Goal: Task Accomplishment & Management: Complete application form

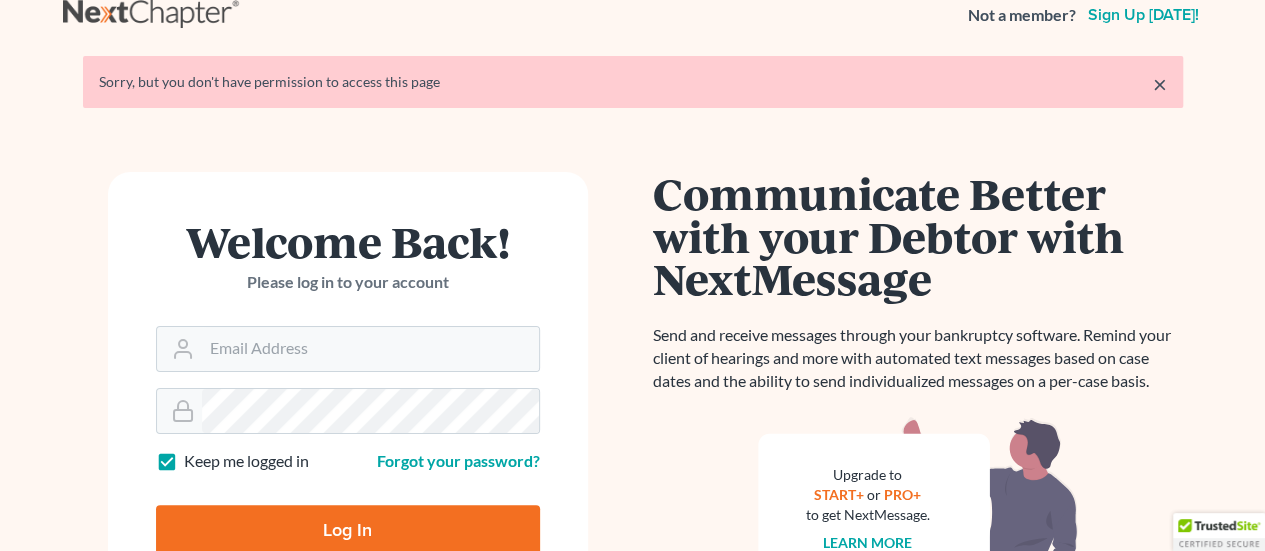
scroll to position [100, 0]
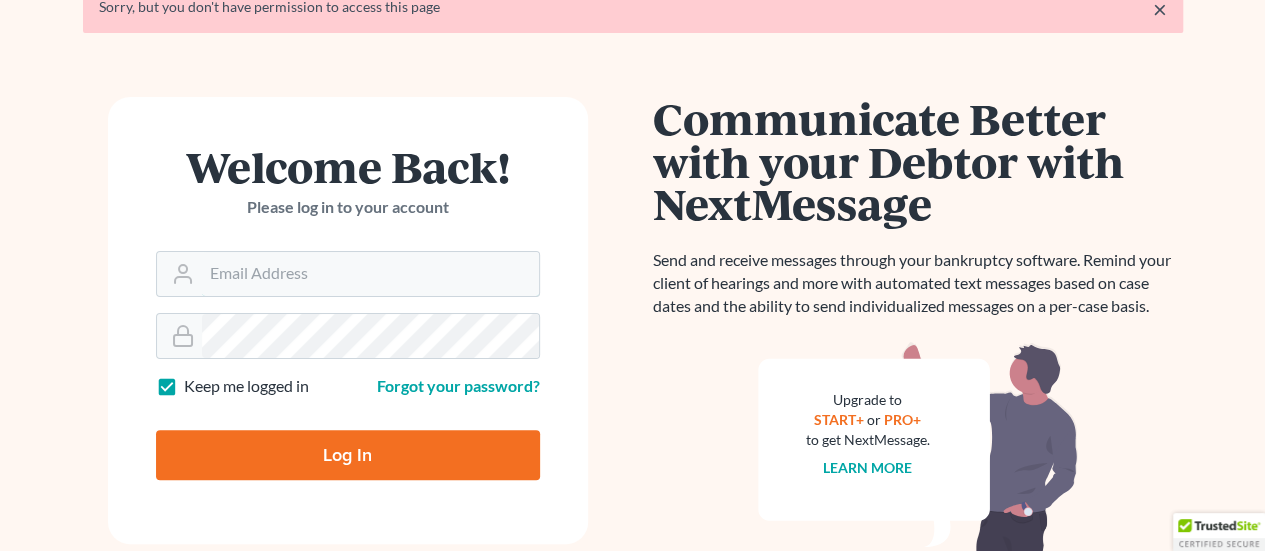
type input "[EMAIL_ADDRESS][DOMAIN_NAME]"
click at [342, 462] on input "Log In" at bounding box center [348, 455] width 384 height 50
type input "Thinking..."
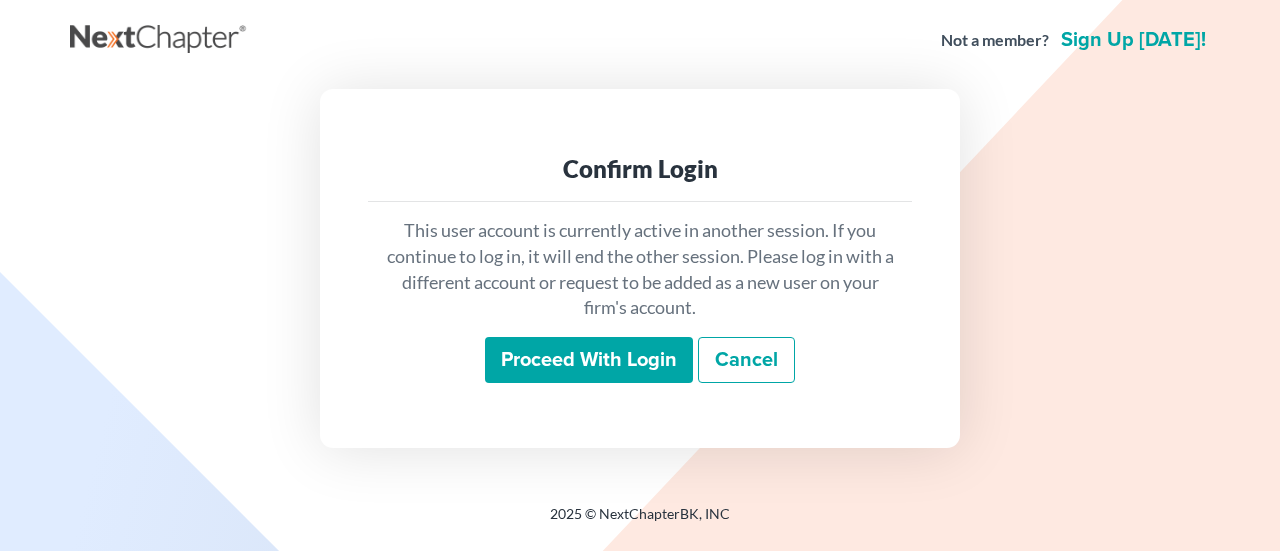
click at [615, 368] on input "Proceed with login" at bounding box center [589, 360] width 208 height 46
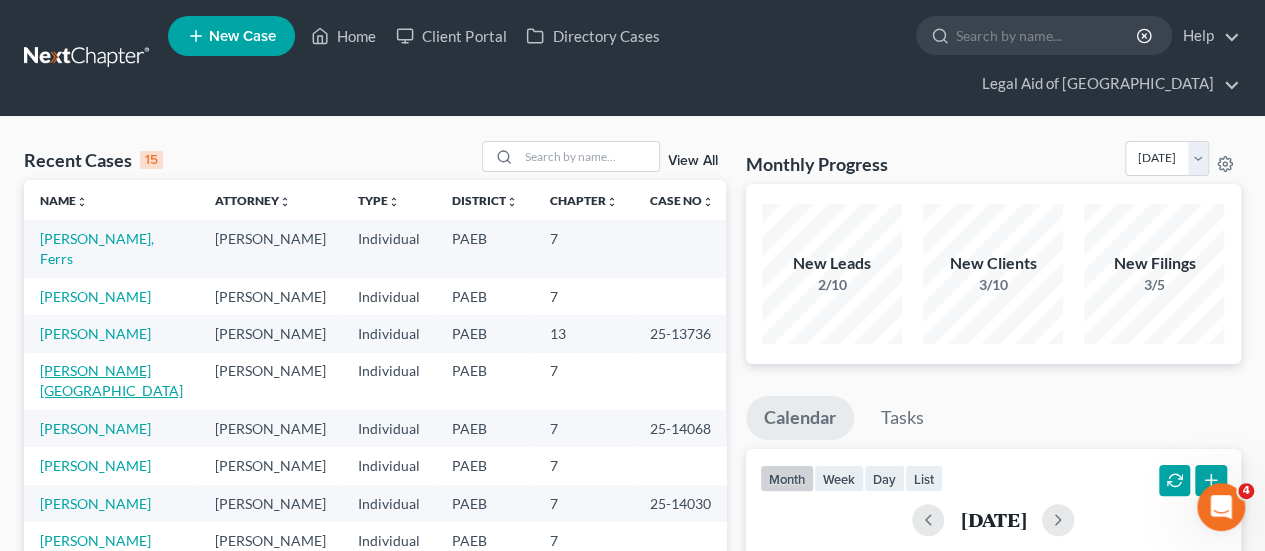
click at [107, 362] on link "Madison, Charlotte" at bounding box center [111, 380] width 143 height 37
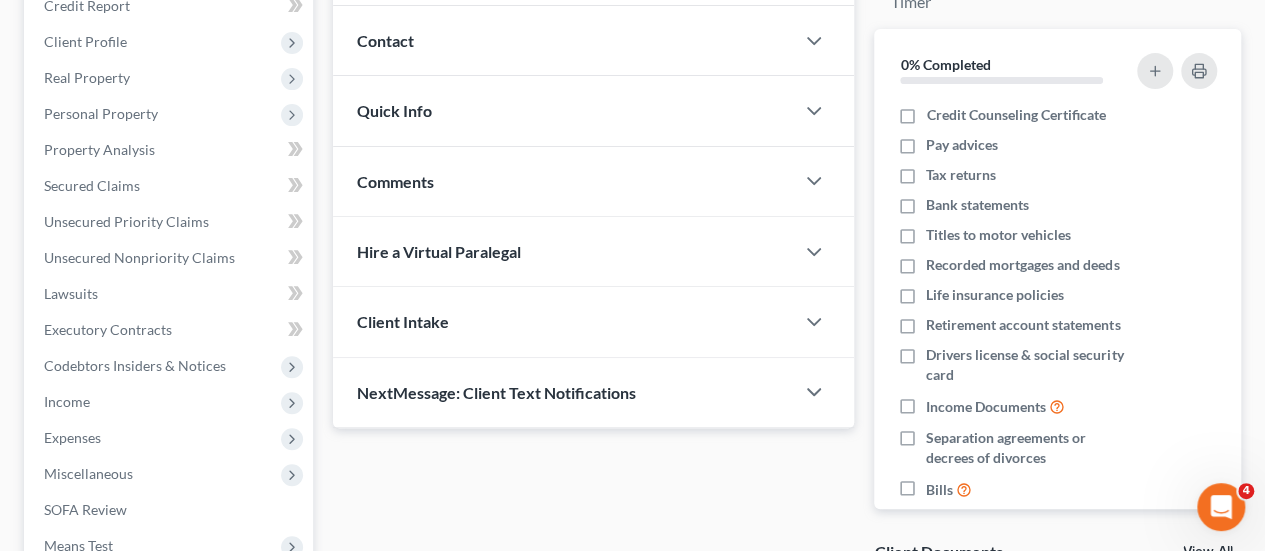
scroll to position [300, 0]
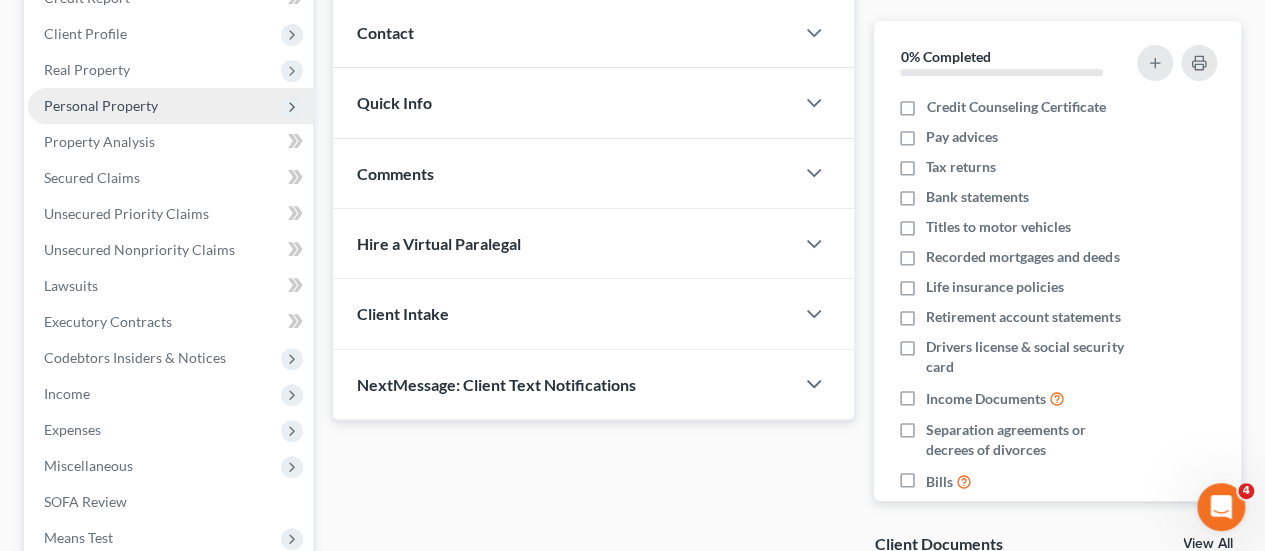
click at [84, 97] on span "Personal Property" at bounding box center [101, 105] width 114 height 17
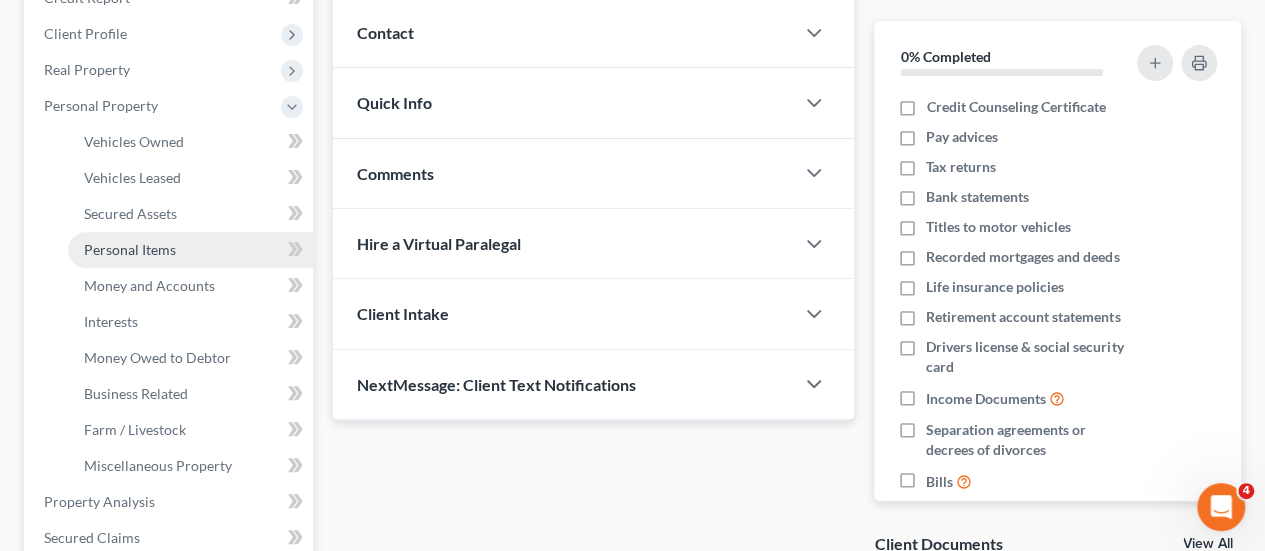
click at [118, 241] on span "Personal Items" at bounding box center [130, 249] width 92 height 17
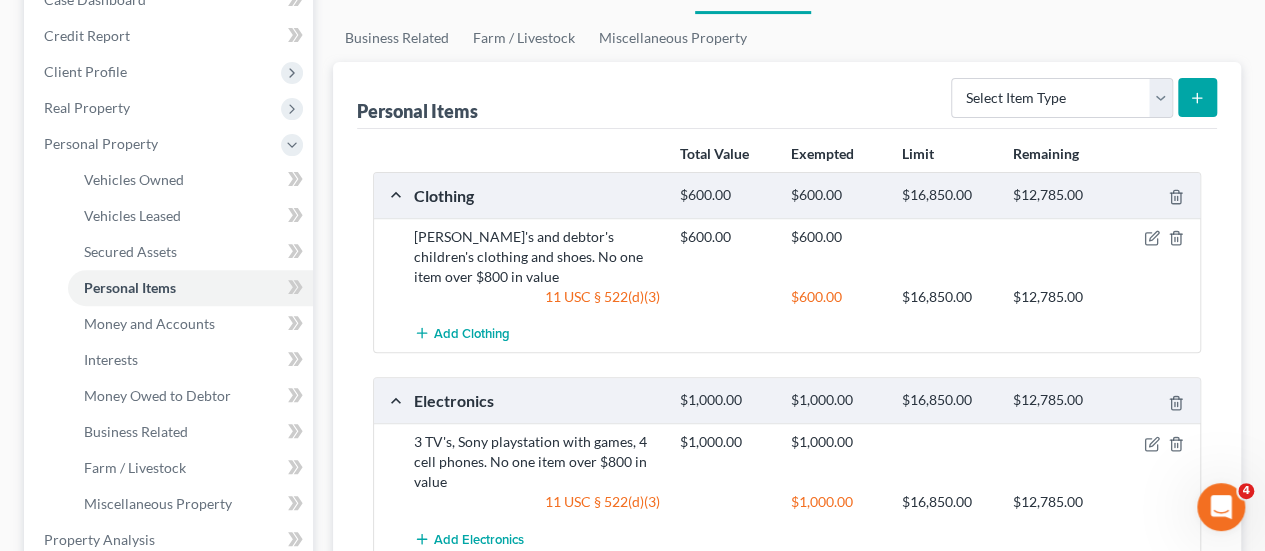
scroll to position [300, 0]
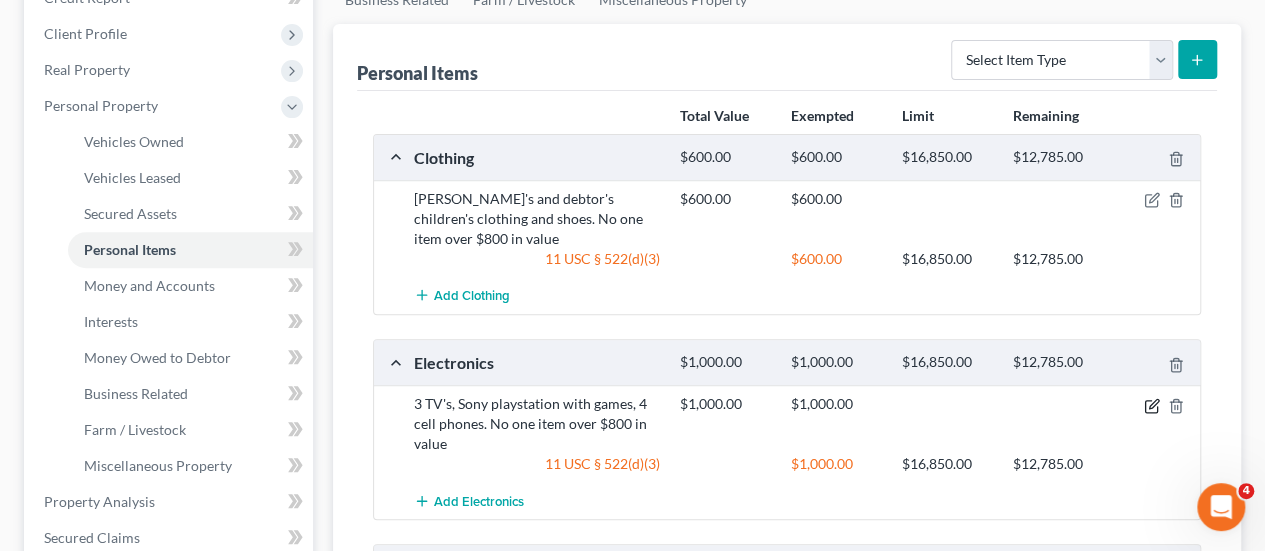
click at [1152, 398] on icon "button" at bounding box center [1152, 406] width 16 height 16
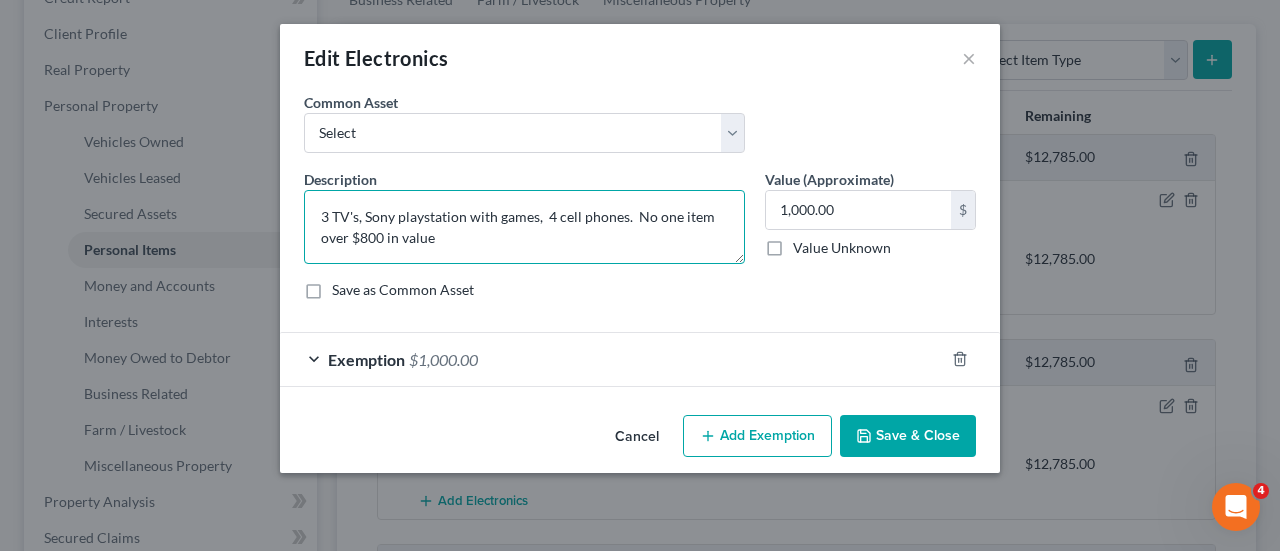
click at [321, 211] on textarea "3 TV's, Sony playstation with games, 4 cell phones. No one item over $800 in va…" at bounding box center [524, 227] width 441 height 74
type textarea "4 TV's, Sony playstation with games, 4 cell phones. No one item over $800 in va…"
click at [902, 435] on button "Save & Close" at bounding box center [908, 436] width 136 height 42
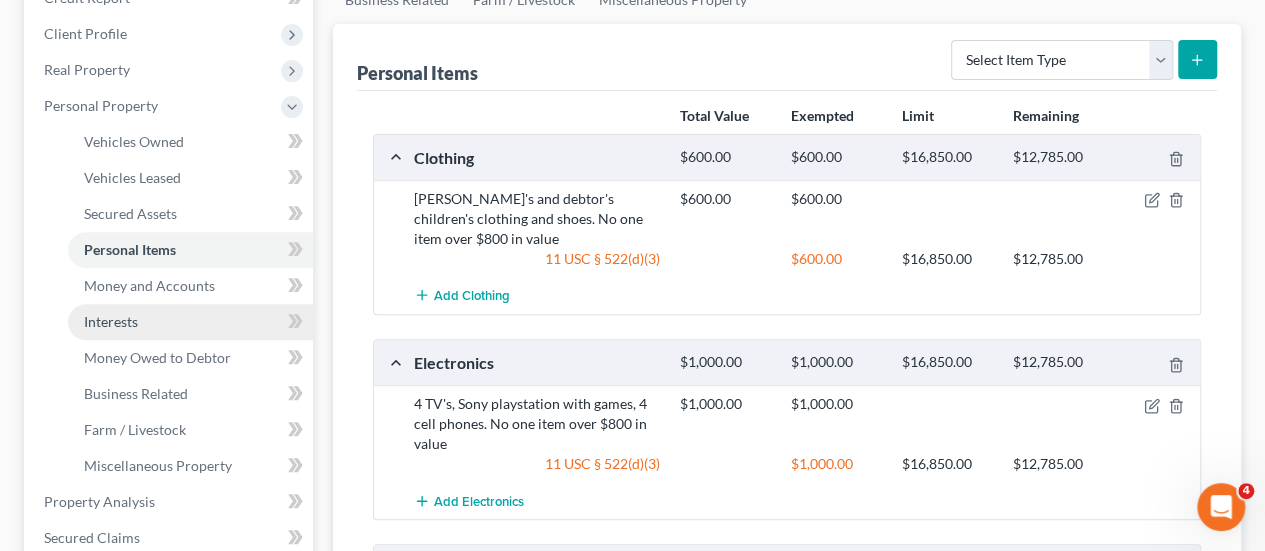
scroll to position [269, 0]
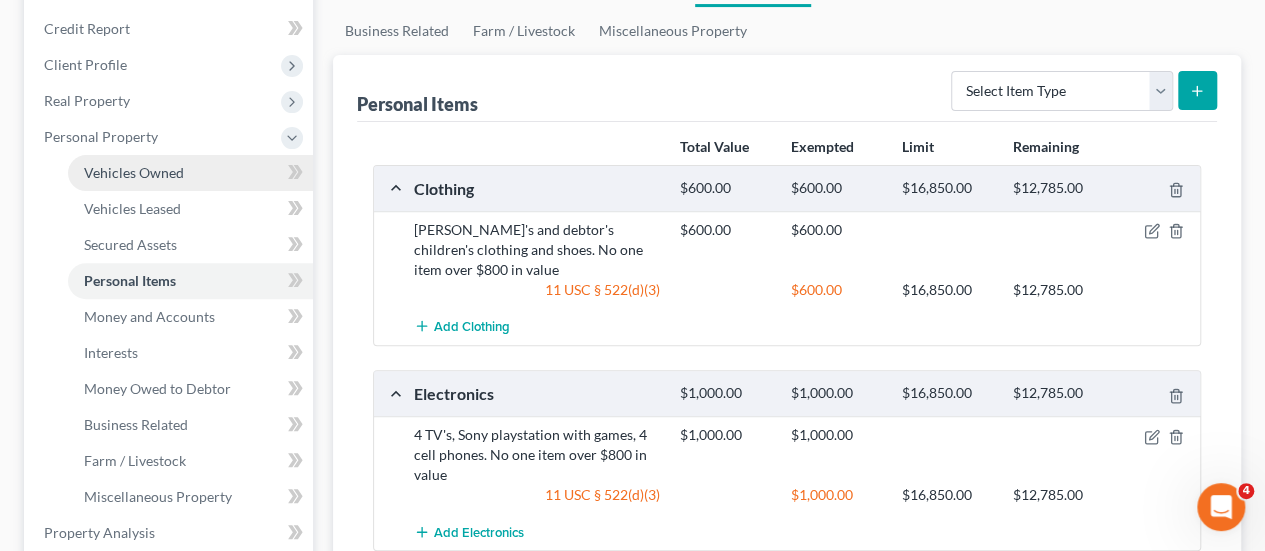
click at [162, 164] on span "Vehicles Owned" at bounding box center [134, 172] width 100 height 17
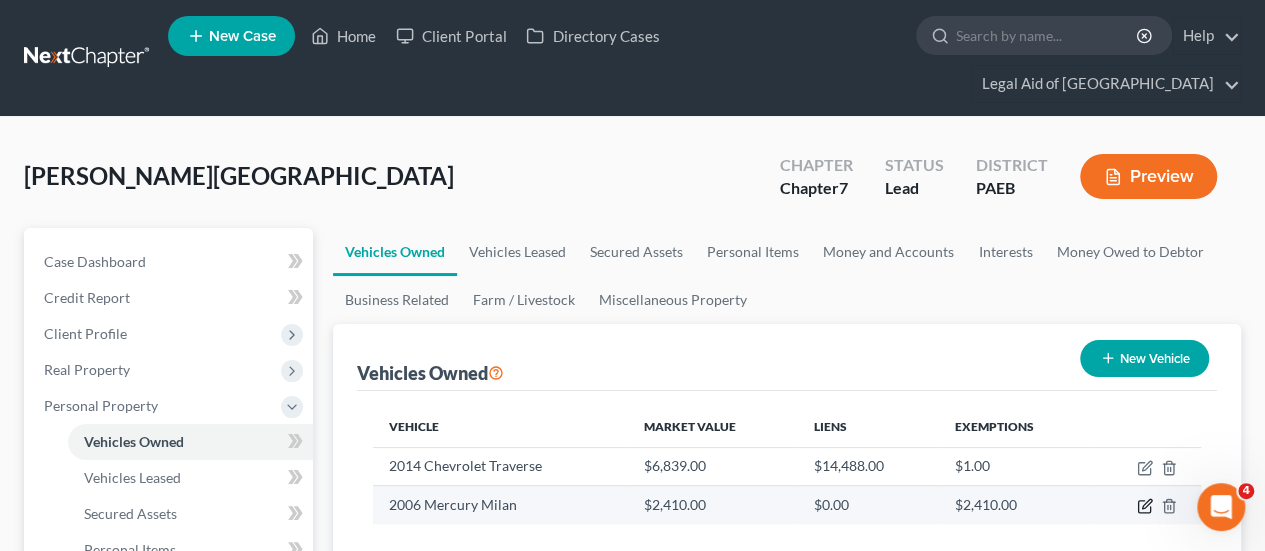
click at [1142, 500] on icon "button" at bounding box center [1146, 504] width 9 height 9
select select "0"
select select "20"
select select "2"
select select "0"
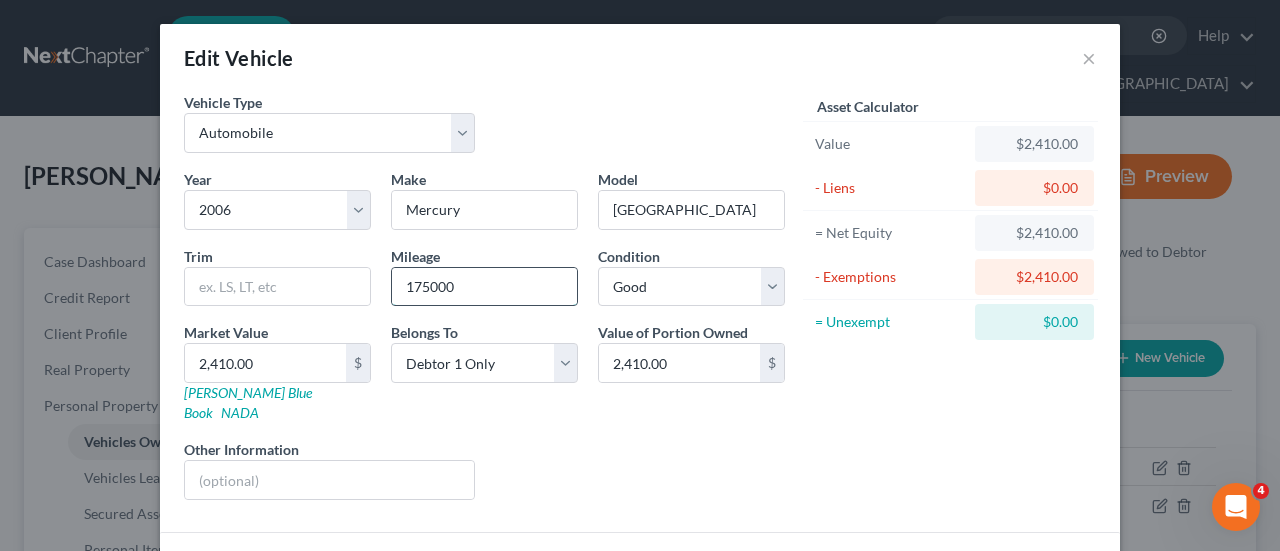
drag, startPoint x: 406, startPoint y: 287, endPoint x: 386, endPoint y: 282, distance: 20.6
click at [392, 283] on input "175000" at bounding box center [484, 287] width 185 height 38
type input "75,000"
click at [771, 290] on select "Select Excellent Very Good Good Fair Poor" at bounding box center [691, 287] width 187 height 40
select select "3"
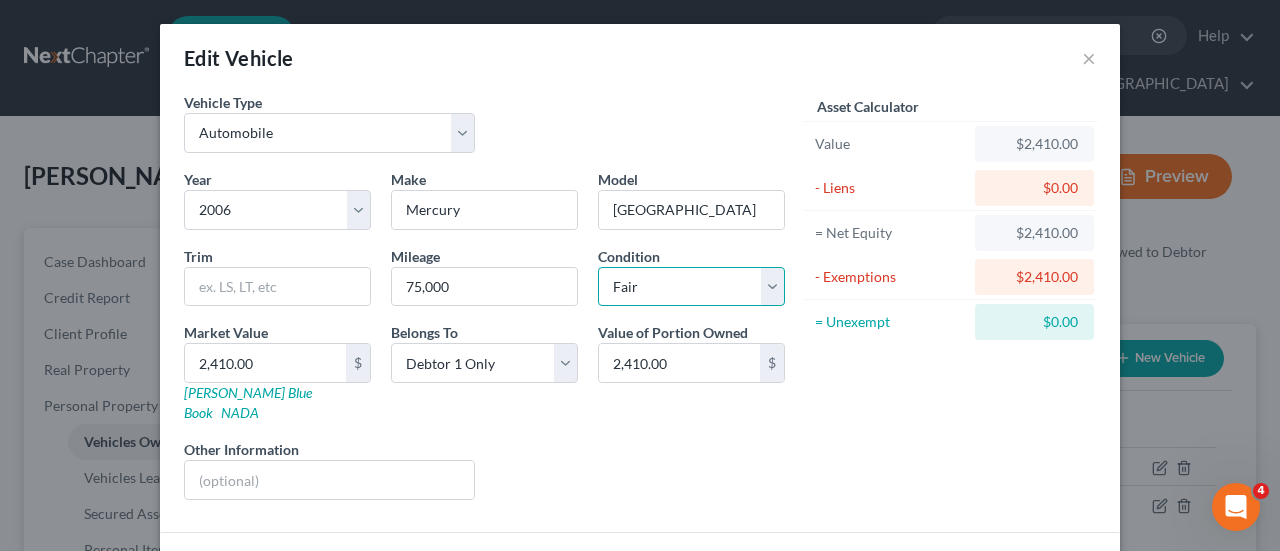
click at [598, 267] on select "Select Excellent Very Good Good Fair Poor" at bounding box center [691, 287] width 187 height 40
click at [200, 391] on link "Kelly Blue Book" at bounding box center [248, 402] width 128 height 37
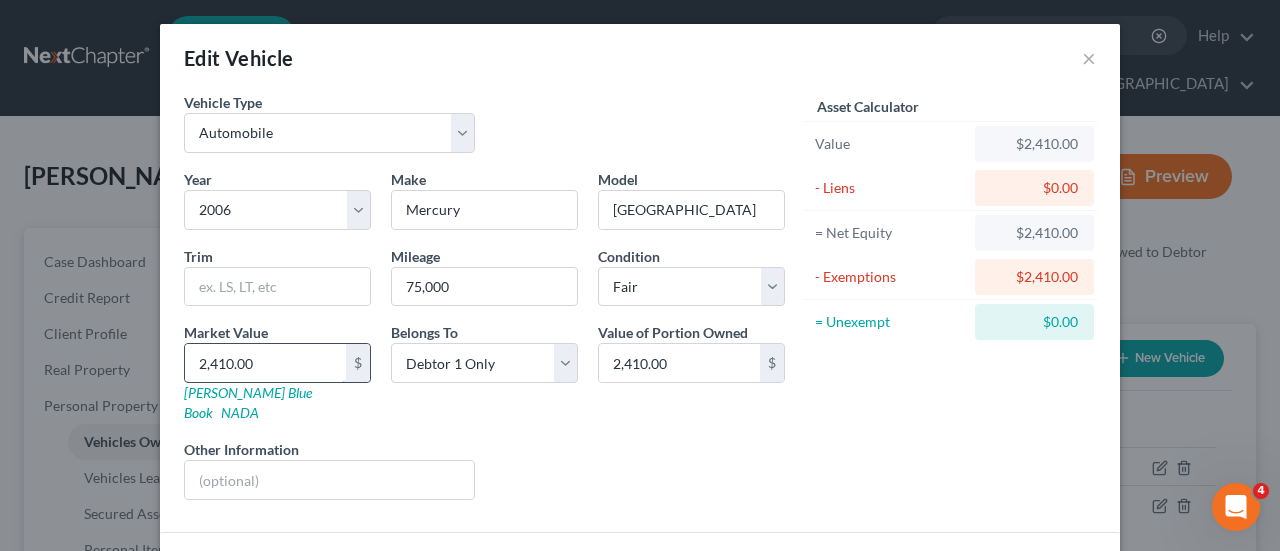
type input "3"
type input "3.00"
type input "34"
type input "34.00"
type input "341"
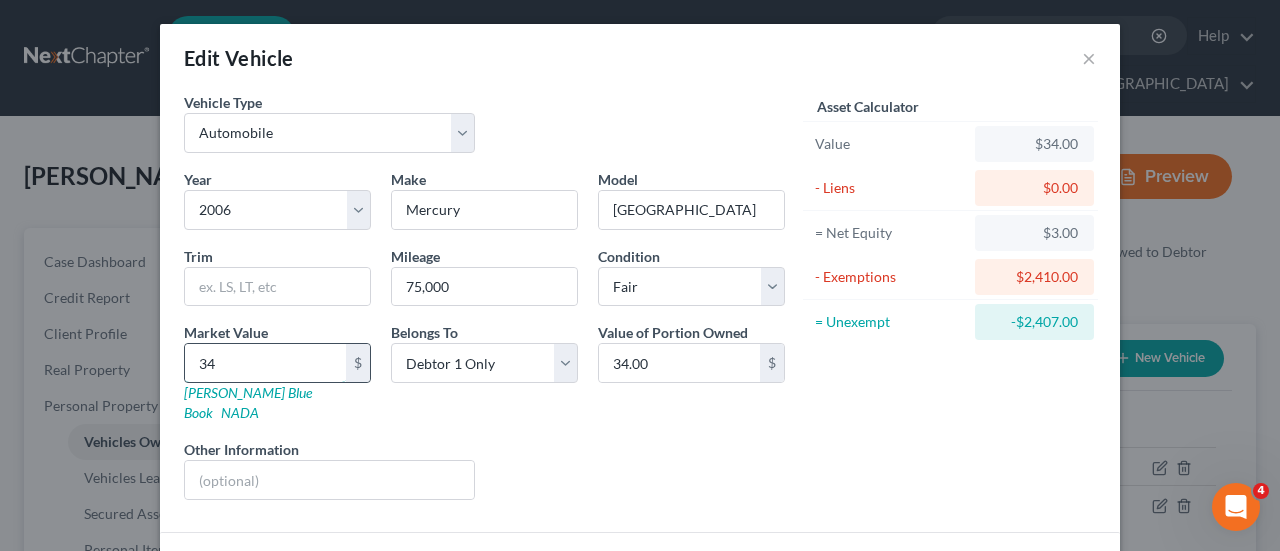
type input "341.00"
type input "3413"
type input "3,413.00"
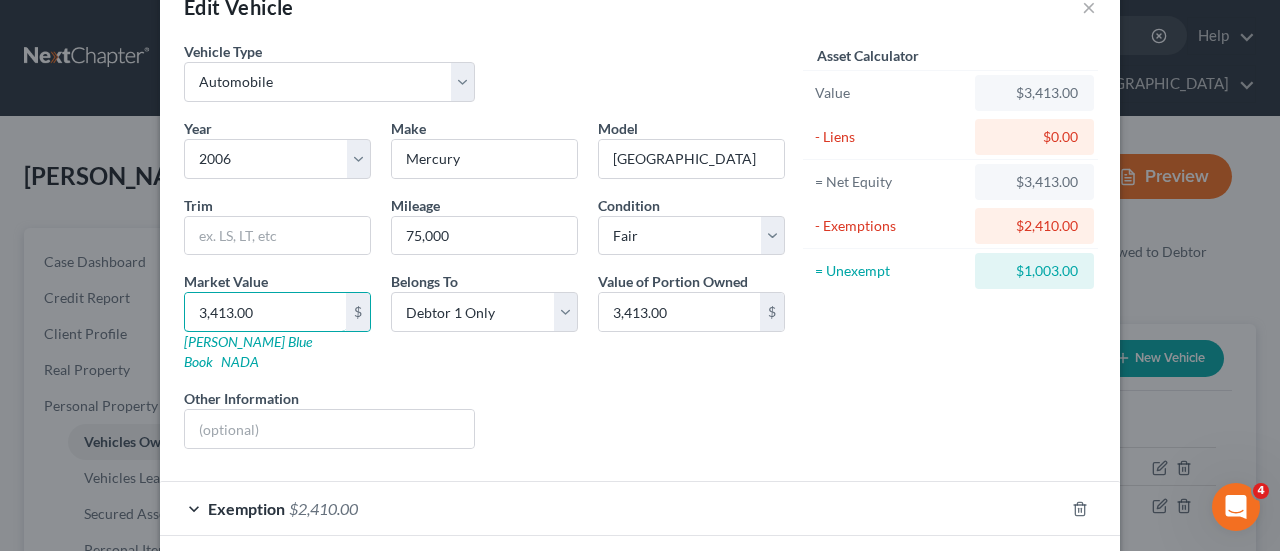
scroll to position [121, 0]
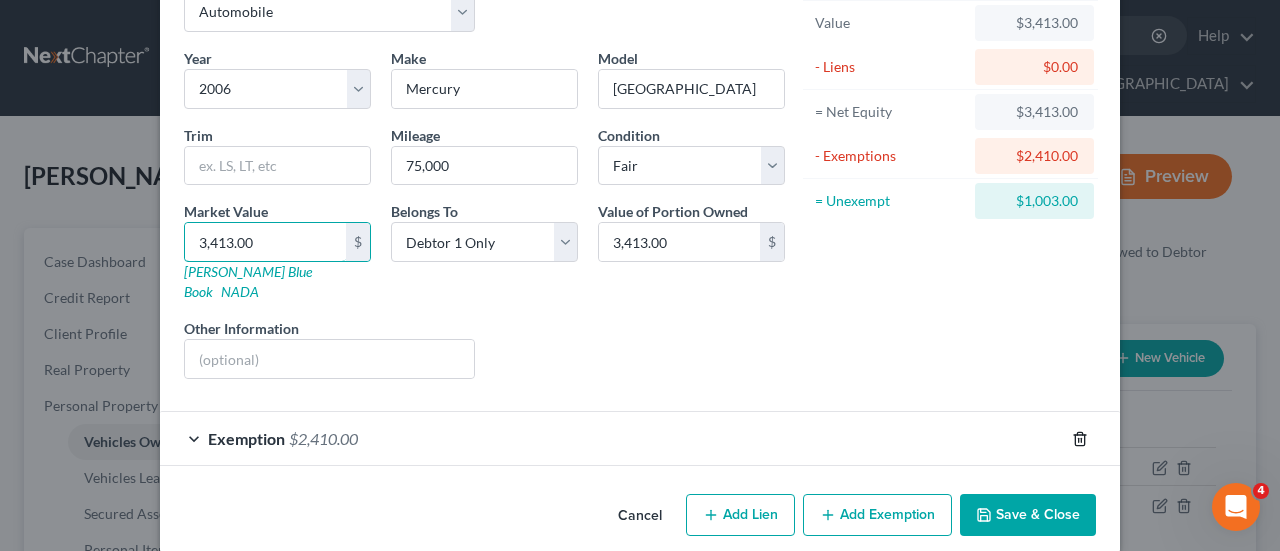
type input "3,413.00"
click at [1072, 431] on icon "button" at bounding box center [1080, 439] width 16 height 16
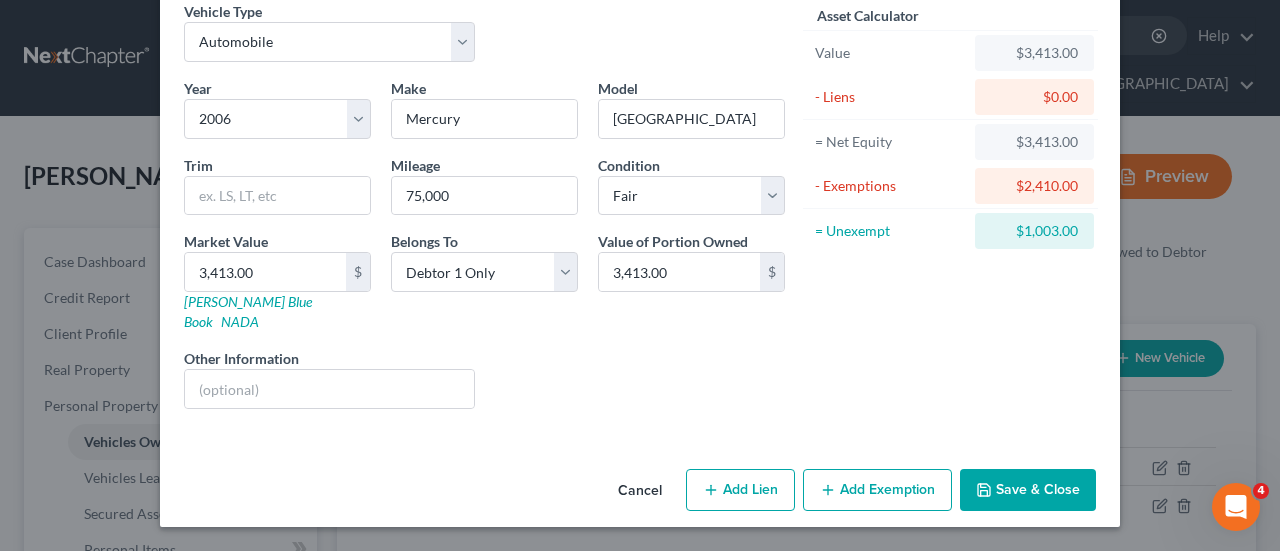
scroll to position [66, 0]
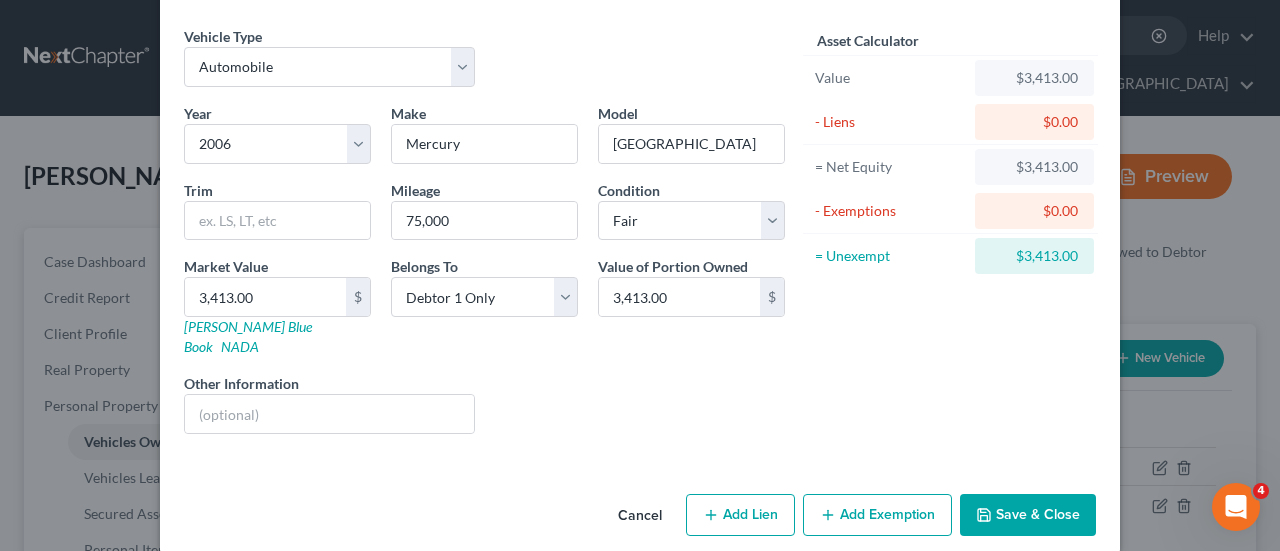
click at [886, 494] on button "Add Exemption" at bounding box center [877, 515] width 149 height 42
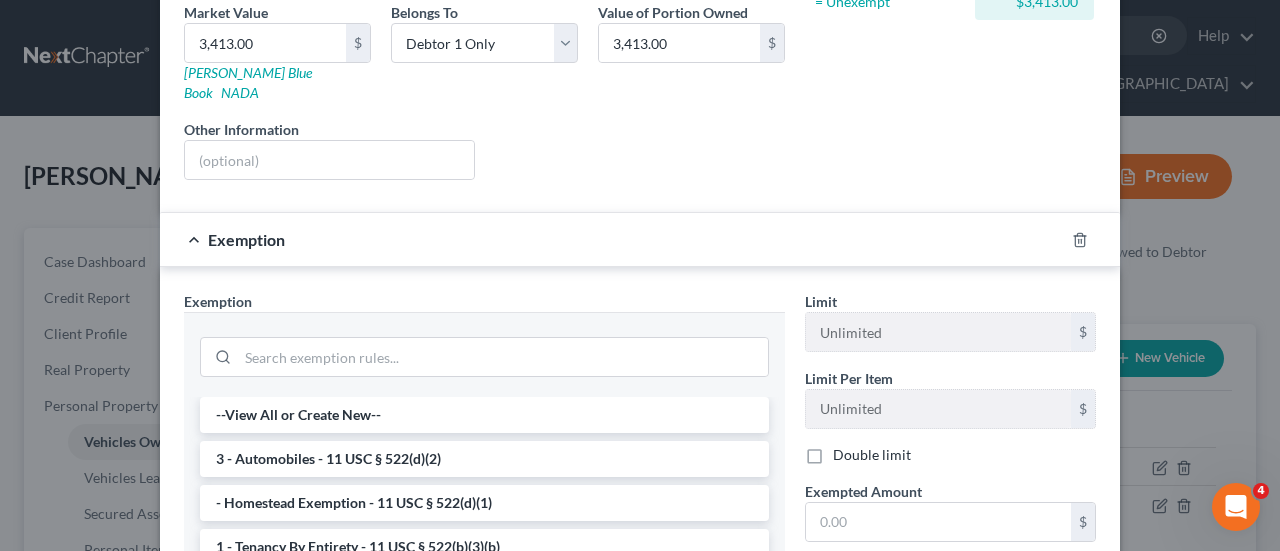
scroll to position [366, 0]
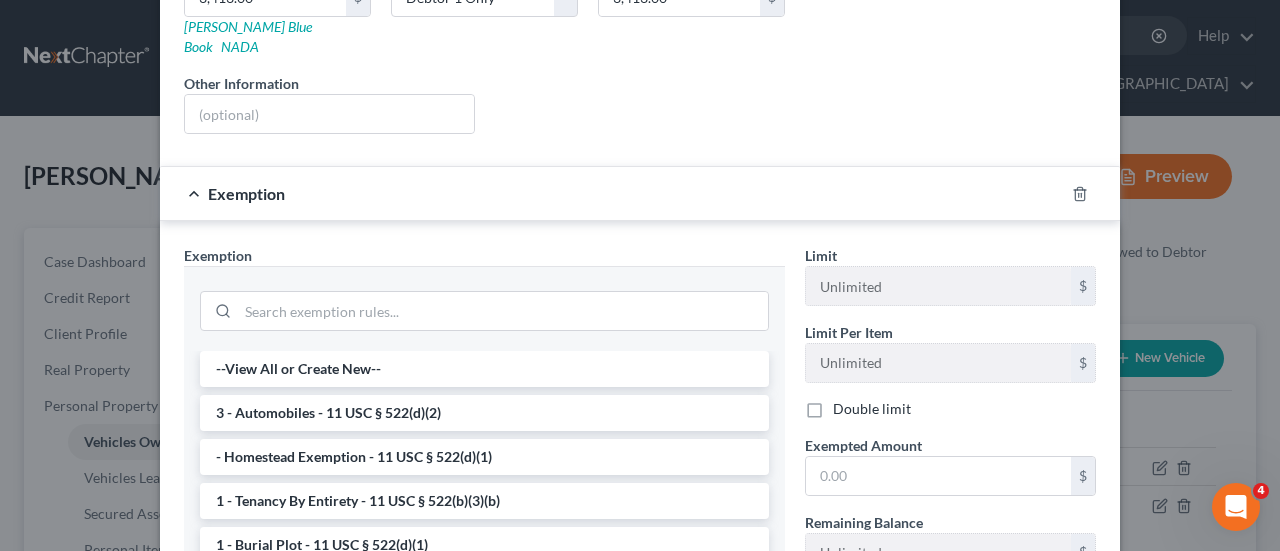
click at [418, 395] on li "3 - Automobiles - 11 USC § 522(d)(2)" at bounding box center [484, 413] width 569 height 36
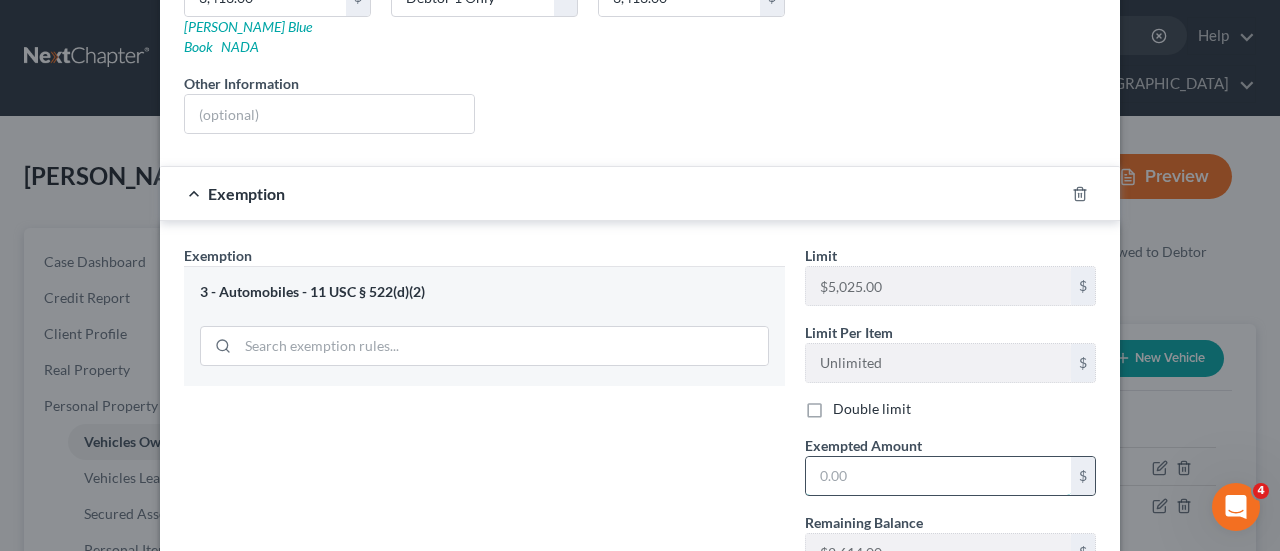
click at [856, 457] on input "text" at bounding box center [938, 476] width 265 height 38
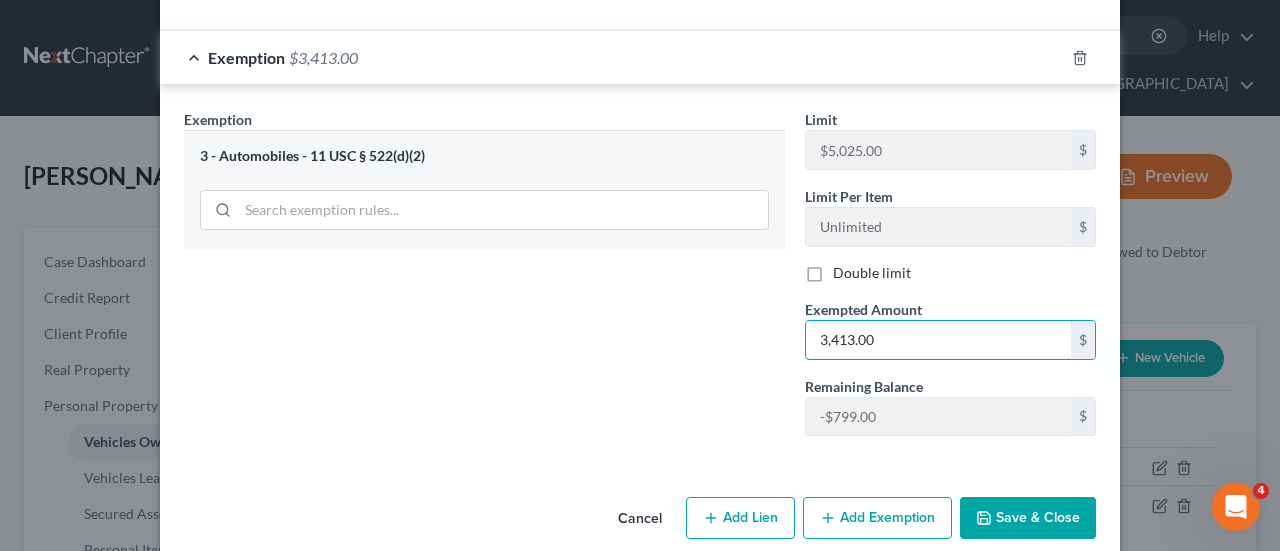
scroll to position [503, 0]
type input "3,413.00"
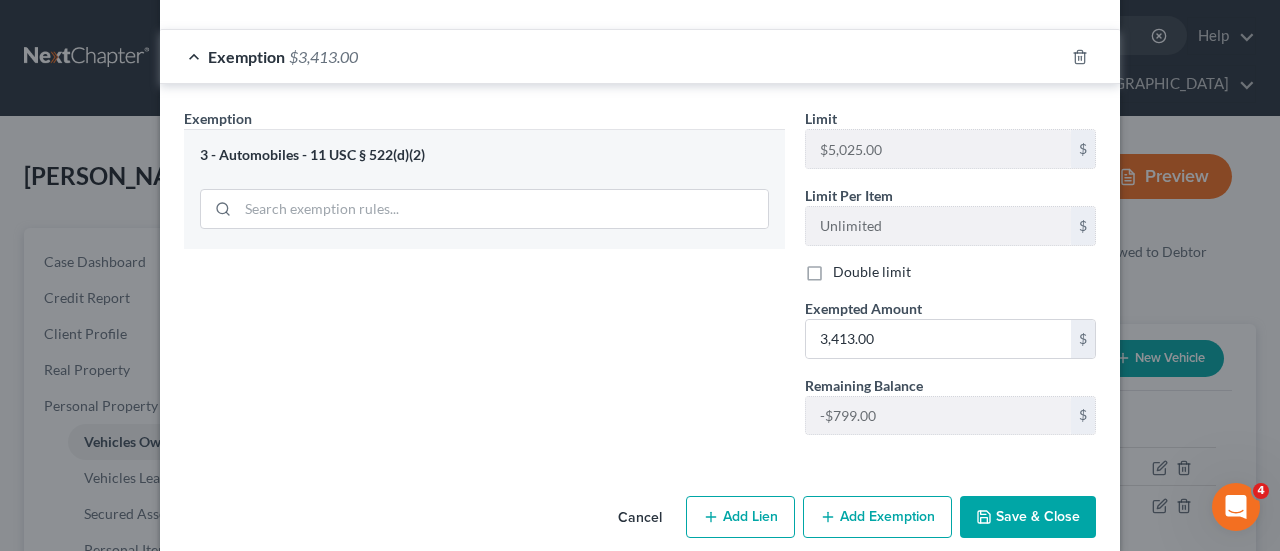
click at [1026, 496] on button "Save & Close" at bounding box center [1028, 517] width 136 height 42
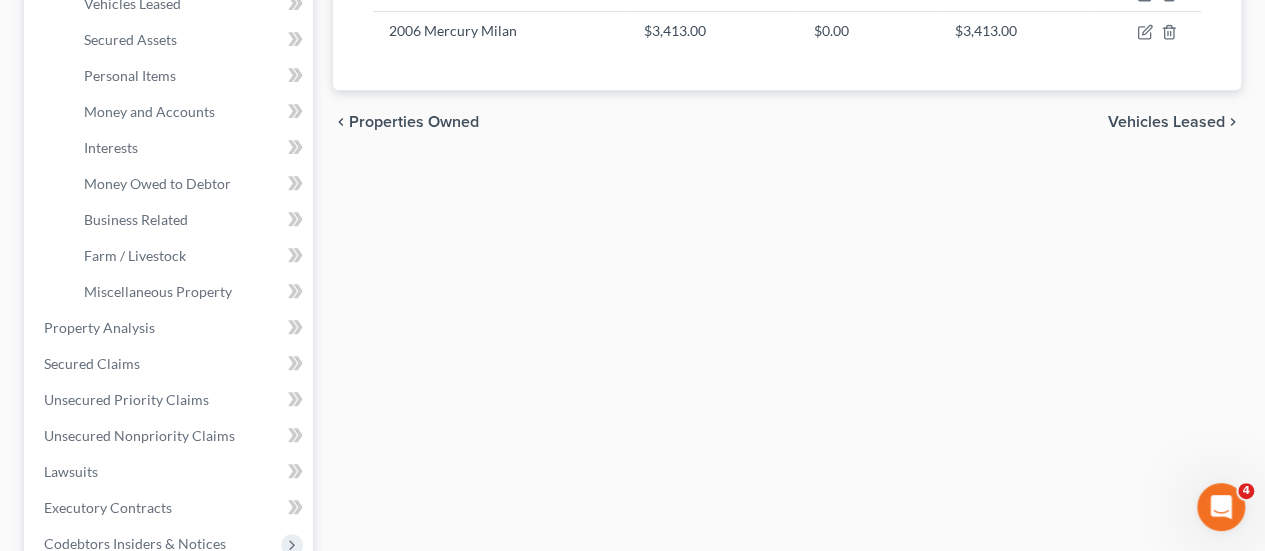
scroll to position [200, 0]
